Goal: Task Accomplishment & Management: Use online tool/utility

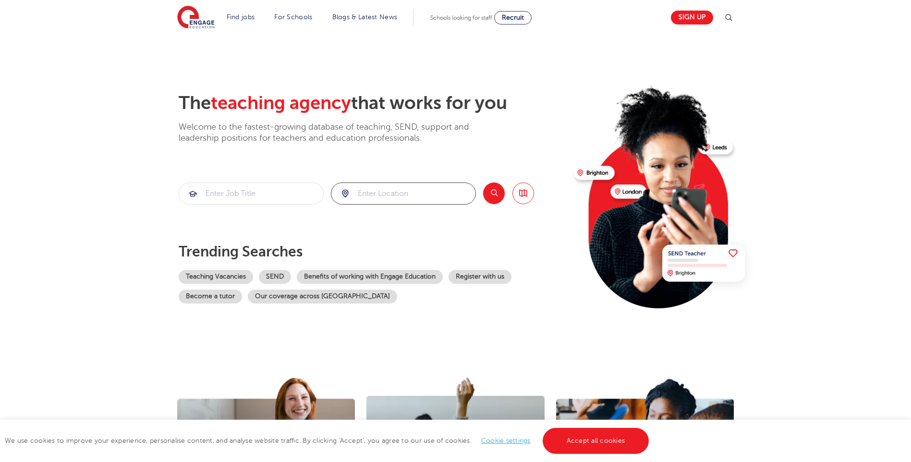
click at [380, 194] on input "search" at bounding box center [403, 193] width 144 height 21
click at [279, 192] on input "search" at bounding box center [251, 193] width 144 height 21
click at [369, 187] on input "search" at bounding box center [403, 193] width 144 height 21
click at [381, 224] on li "London" at bounding box center [403, 221] width 137 height 19
type input "[GEOGRAPHIC_DATA]"
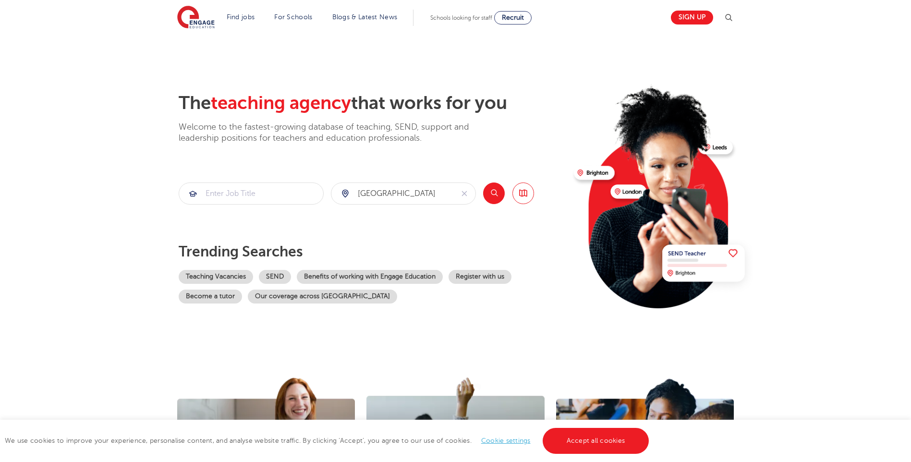
click at [490, 192] on button "Search" at bounding box center [494, 193] width 22 height 22
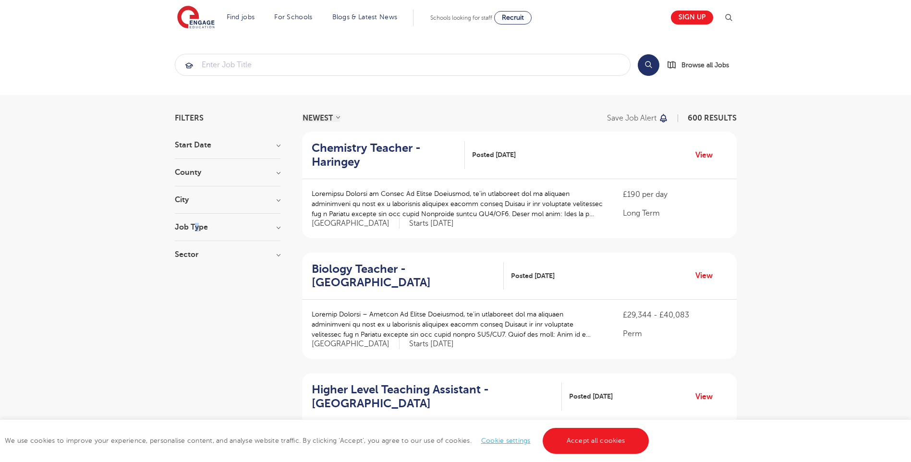
click at [198, 228] on h3 "Job Type" at bounding box center [228, 227] width 106 height 8
click at [198, 225] on h3 "Job Type" at bounding box center [228, 227] width 106 height 8
drag, startPoint x: 182, startPoint y: 225, endPoint x: 188, endPoint y: 234, distance: 11.5
click at [186, 229] on h3 "Job Type" at bounding box center [228, 227] width 106 height 8
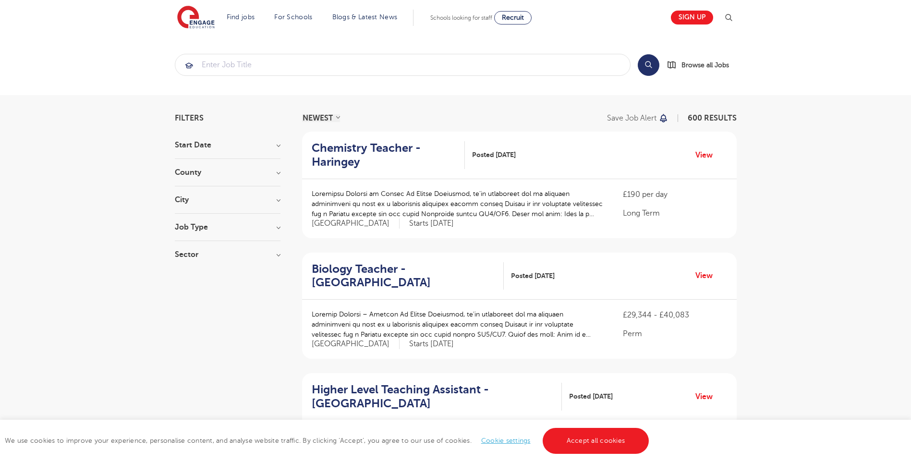
drag, startPoint x: 229, startPoint y: 75, endPoint x: 231, endPoint y: 56, distance: 19.8
click at [229, 72] on form at bounding box center [403, 65] width 456 height 22
click at [231, 56] on input "search" at bounding box center [402, 64] width 455 height 21
click at [135, 433] on div "We use cookies to improve your experience, personalise content, and analyse web…" at bounding box center [455, 441] width 911 height 42
click at [200, 225] on h3 "Job Type" at bounding box center [228, 227] width 106 height 8
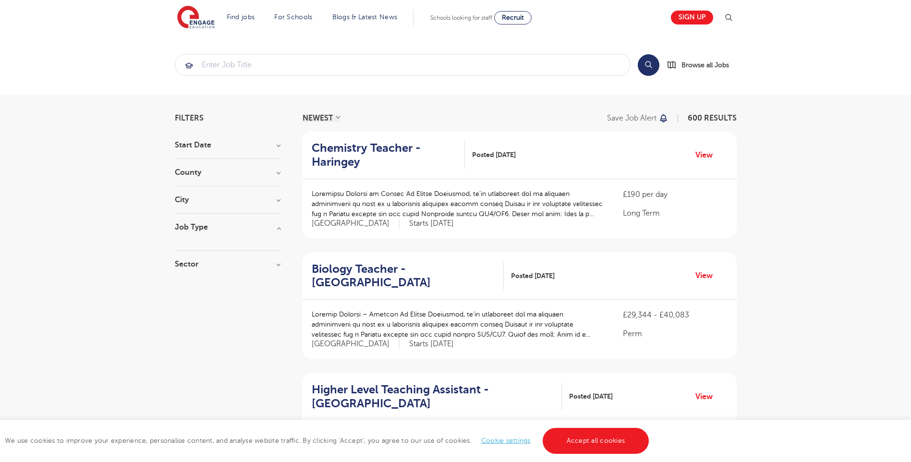
click at [184, 196] on h3 "City" at bounding box center [228, 200] width 106 height 8
click at [188, 172] on h3 "County" at bounding box center [228, 173] width 106 height 8
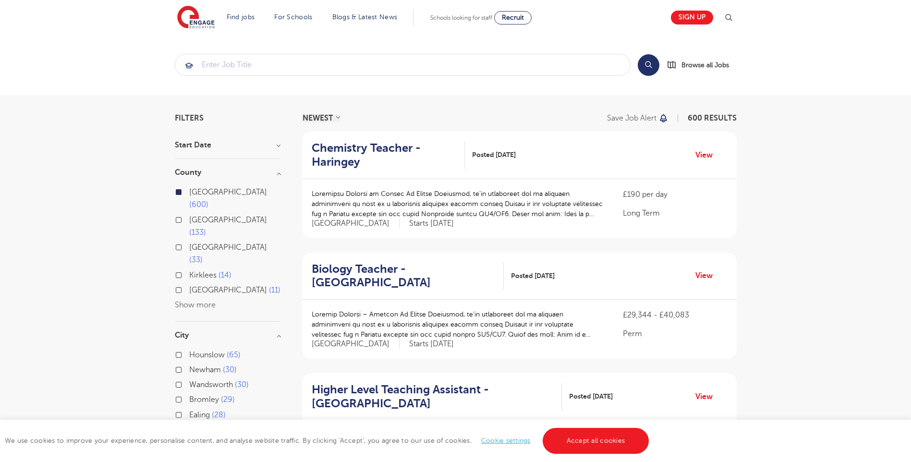
click at [189, 132] on section "Filters Start Date County [GEOGRAPHIC_DATA] 600 [GEOGRAPHIC_DATA] 133 [GEOGRAPH…" at bounding box center [228, 312] width 106 height 396
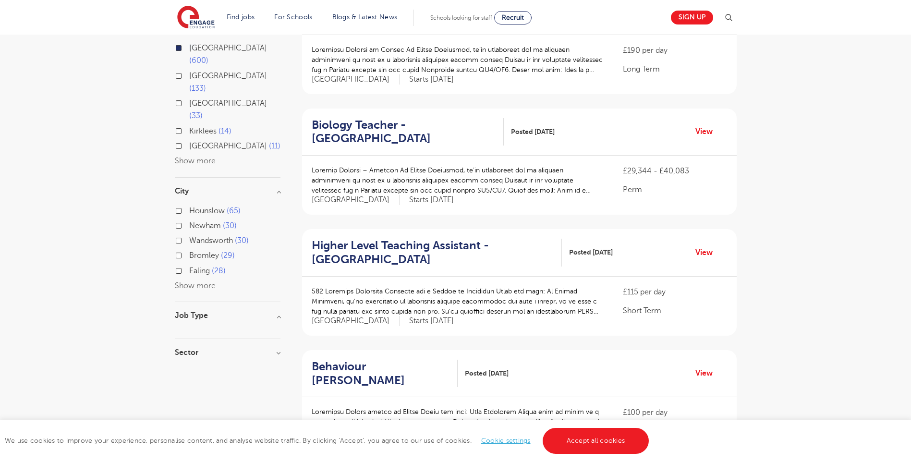
click at [187, 349] on h3 "Sector" at bounding box center [228, 353] width 106 height 8
click at [200, 383] on span "Short Term" at bounding box center [208, 387] width 38 height 9
click at [195, 383] on input "Short Term 165" at bounding box center [192, 386] width 6 height 6
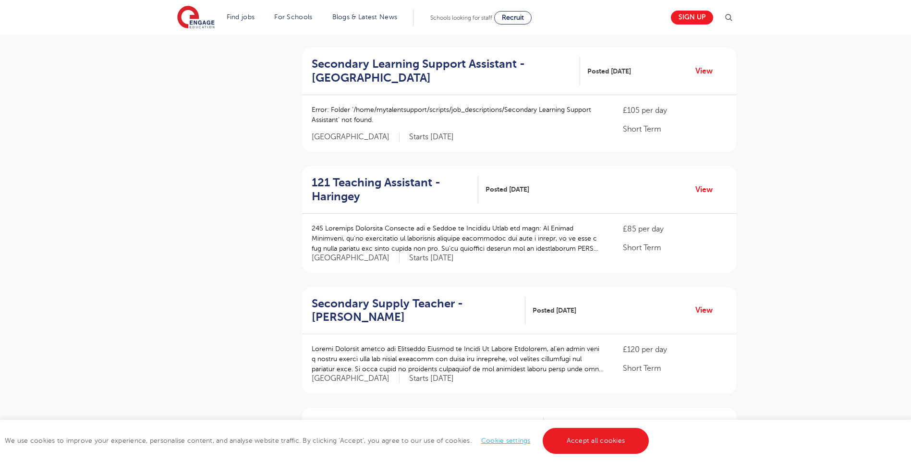
scroll to position [672, 0]
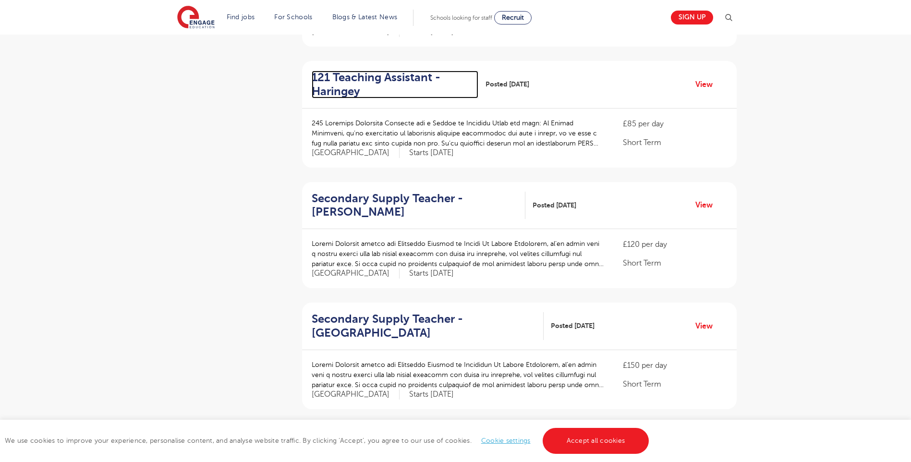
click at [390, 85] on h2 "121 Teaching Assistant - Haringey" at bounding box center [391, 85] width 159 height 28
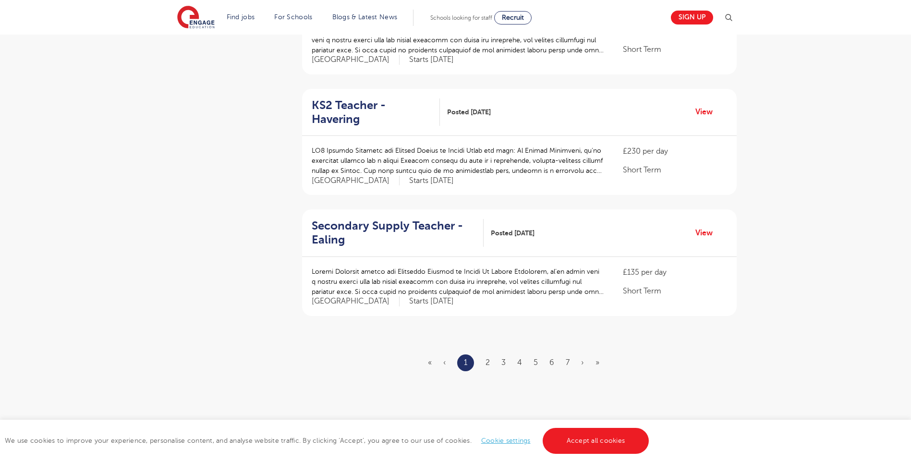
scroll to position [1008, 0]
click at [486, 357] on link "2" at bounding box center [487, 361] width 4 height 9
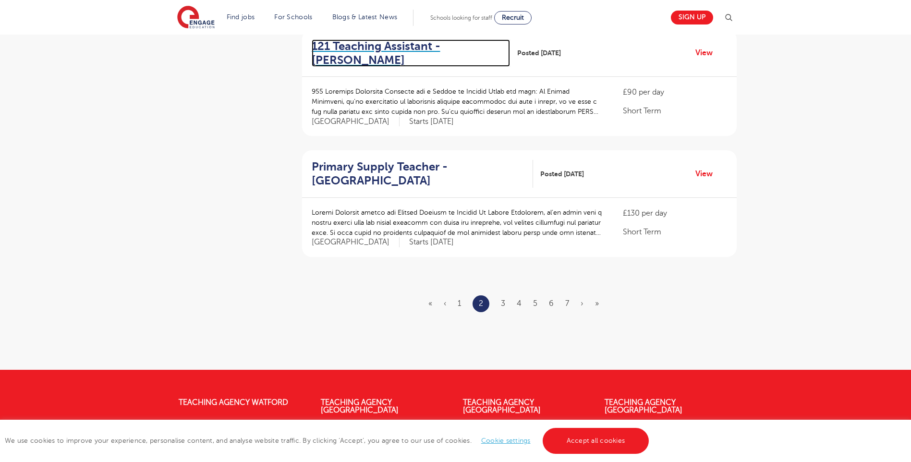
scroll to position [1152, 0]
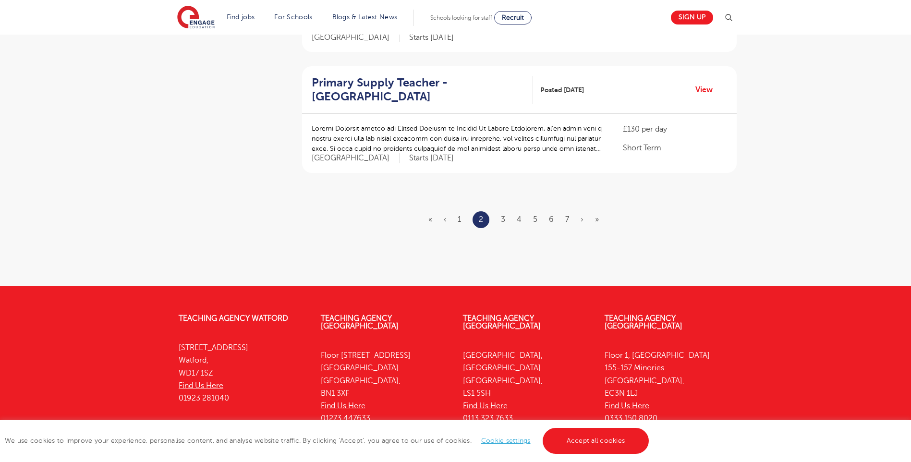
click at [498, 211] on ul "« ‹ 1 2 3 4 5 6 7 › »" at bounding box center [519, 219] width 182 height 17
click at [509, 211] on ul "« ‹ 1 2 3 4 5 6 7 › »" at bounding box center [519, 219] width 182 height 17
click at [507, 211] on ul "« ‹ 1 2 3 4 5 6 7 › »" at bounding box center [519, 219] width 182 height 17
click at [505, 215] on link "3" at bounding box center [503, 219] width 4 height 9
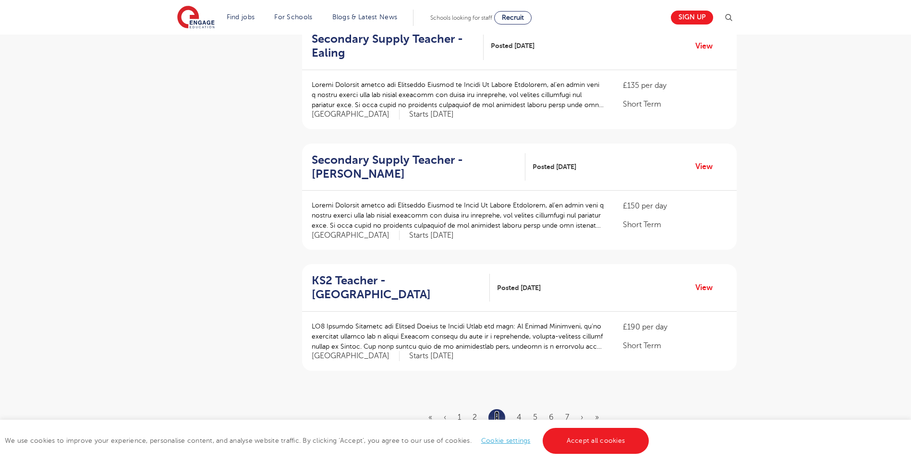
scroll to position [1008, 0]
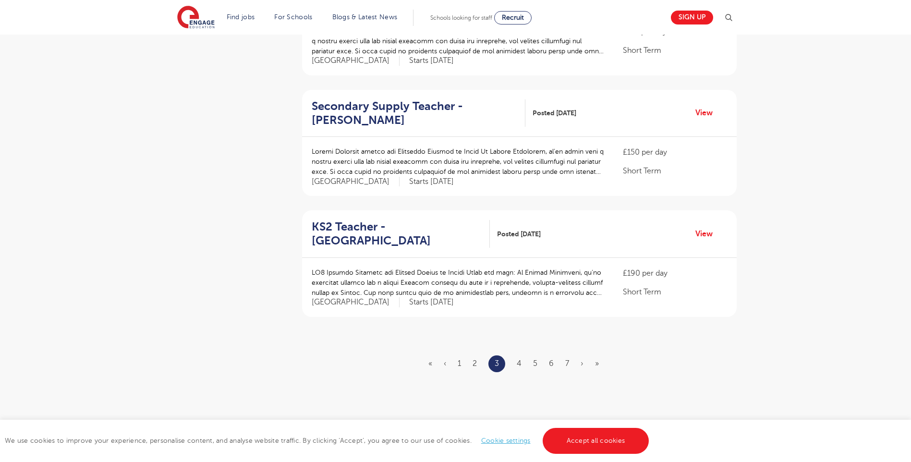
drag, startPoint x: 526, startPoint y: 361, endPoint x: 516, endPoint y: 365, distance: 10.7
click at [520, 365] on ul "« ‹ 1 2 3 4 5 6 7 › »" at bounding box center [519, 363] width 182 height 17
click at [516, 365] on ul "« ‹ 1 2 3 4 5 6 7 › »" at bounding box center [519, 363] width 182 height 17
click at [519, 363] on link "4" at bounding box center [519, 363] width 5 height 9
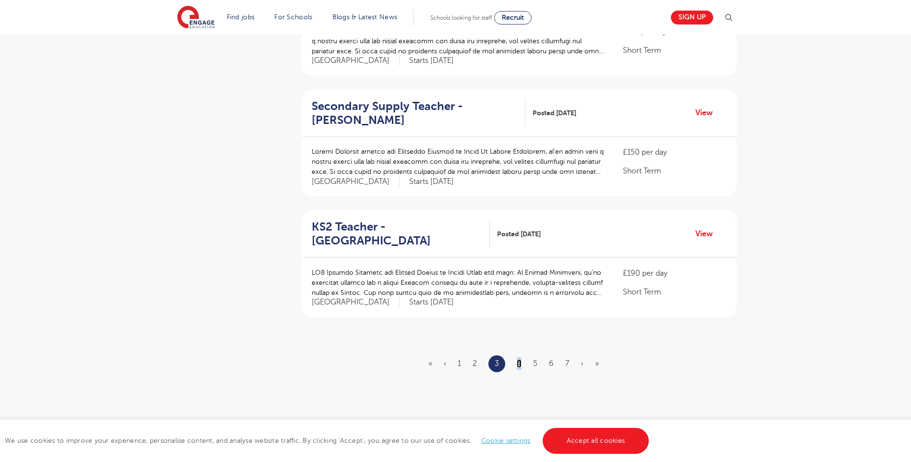
scroll to position [0, 0]
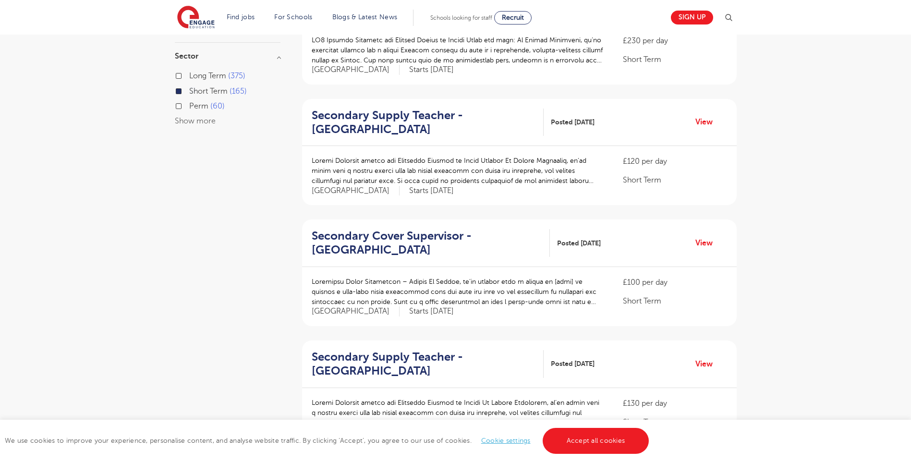
scroll to position [384, 0]
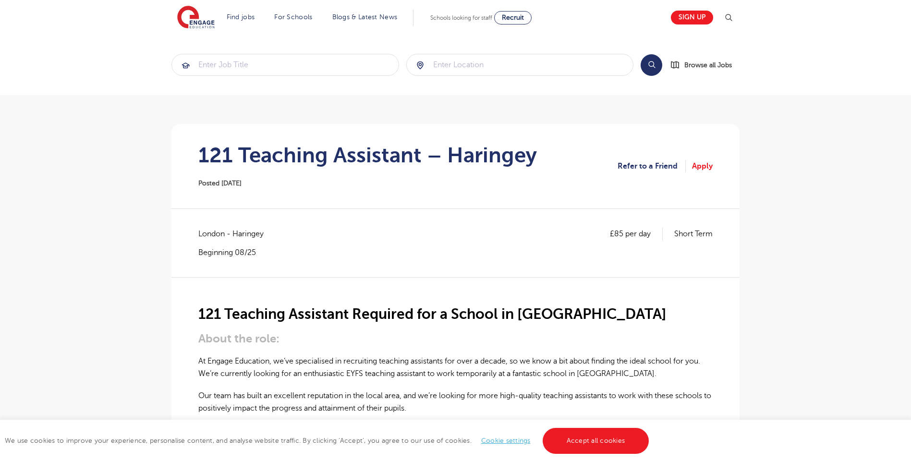
click at [372, 92] on section "Search Browse all Jobs" at bounding box center [455, 65] width 911 height 61
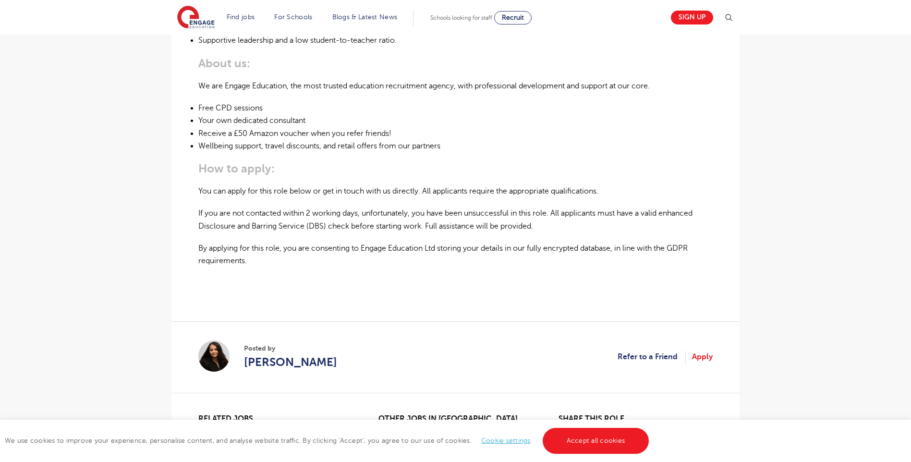
scroll to position [576, 0]
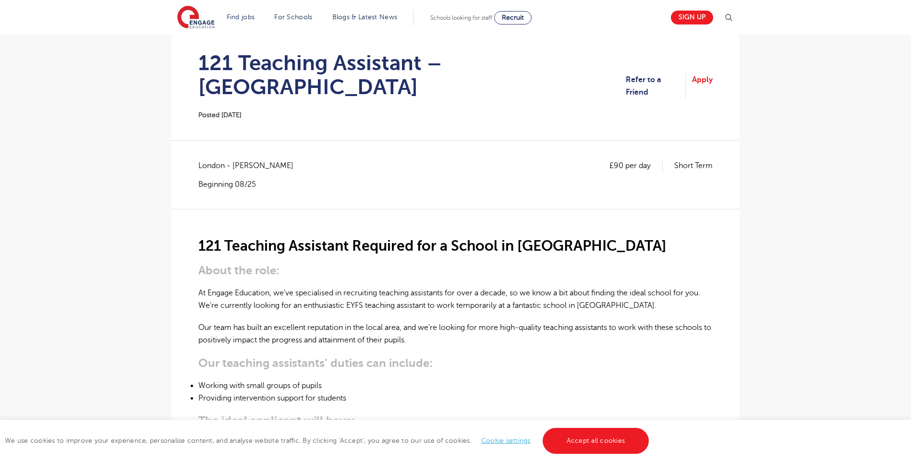
scroll to position [96, 0]
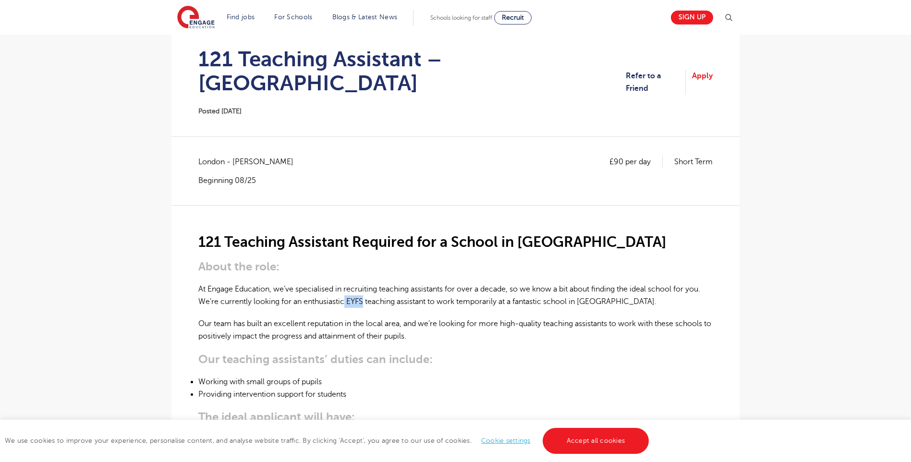
drag, startPoint x: 346, startPoint y: 282, endPoint x: 365, endPoint y: 279, distance: 19.5
click at [365, 283] on p "At Engage Education, we’ve specialised in recruiting teaching assistants for ov…" at bounding box center [455, 295] width 514 height 25
copy p "EYFS"
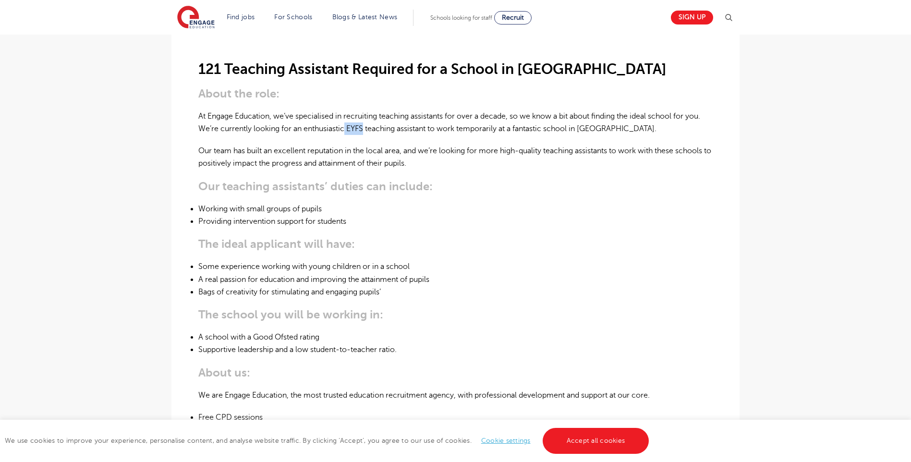
scroll to position [384, 0]
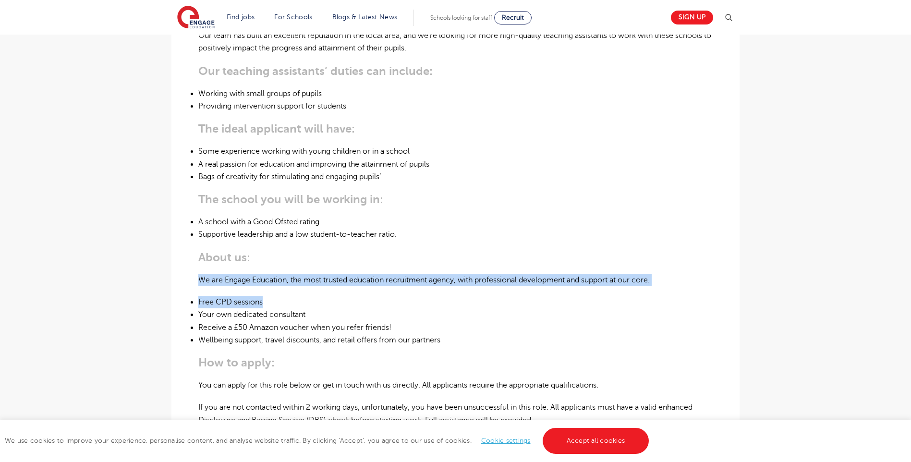
drag, startPoint x: 204, startPoint y: 262, endPoint x: 318, endPoint y: 277, distance: 115.7
click at [318, 277] on div "£90 per day Short Term [GEOGRAPHIC_DATA] - [PERSON_NAME] Beginning 08/25 121 Te…" at bounding box center [455, 230] width 553 height 727
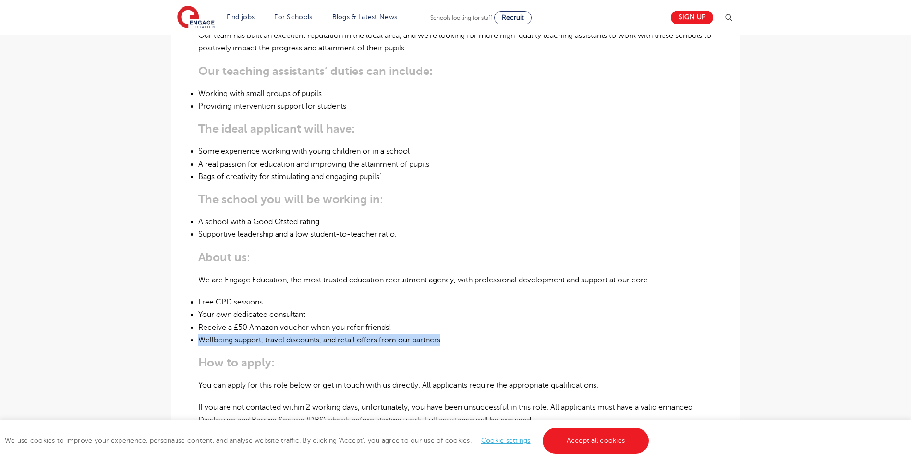
drag, startPoint x: 318, startPoint y: 277, endPoint x: 507, endPoint y: 311, distance: 191.3
click at [507, 311] on ul "Free CPD sessions Your own dedicated consultant Receive a £50 Amazon voucher wh…" at bounding box center [455, 321] width 514 height 50
drag, startPoint x: 507, startPoint y: 311, endPoint x: 333, endPoint y: 363, distance: 181.4
click at [337, 379] on p "You can apply for this role below or get in touch with us directly. All applica…" at bounding box center [455, 385] width 514 height 12
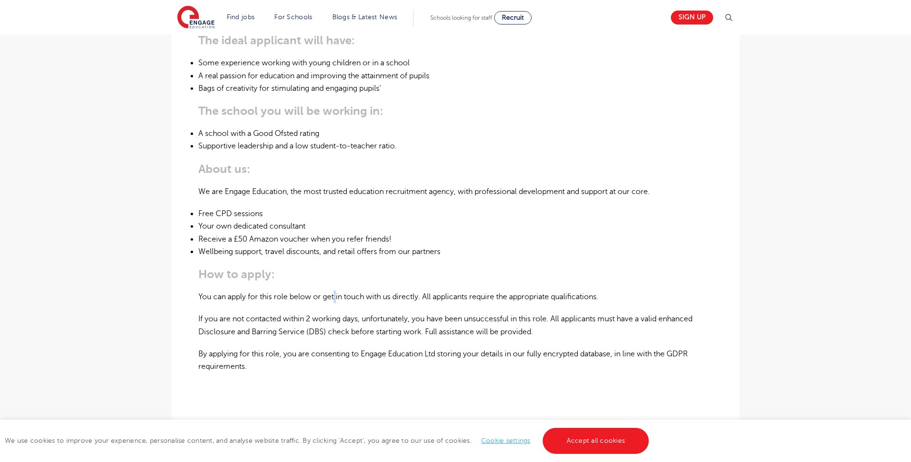
scroll to position [480, 0]
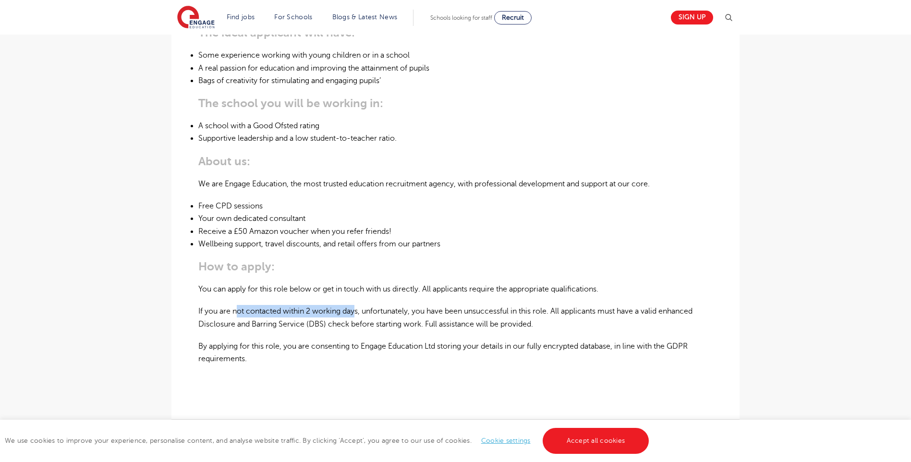
drag, startPoint x: 236, startPoint y: 285, endPoint x: 359, endPoint y: 285, distance: 122.4
click at [359, 305] on p "If you are not contacted within 2 working days, unfortunately, you have been un…" at bounding box center [455, 317] width 514 height 25
drag, startPoint x: 359, startPoint y: 285, endPoint x: 423, endPoint y: 344, distance: 87.0
click at [418, 342] on div "121 Teaching Assistant Required for a School in Hackney About the role: At Enga…" at bounding box center [455, 115] width 514 height 589
click at [353, 375] on p "​​​​​​​" at bounding box center [455, 381] width 514 height 12
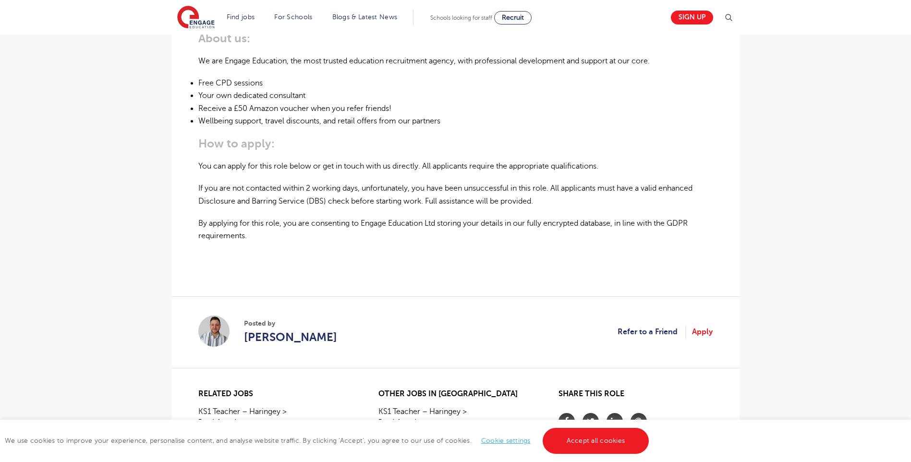
scroll to position [528, 0]
